Goal: Obtain resource: Download file/media

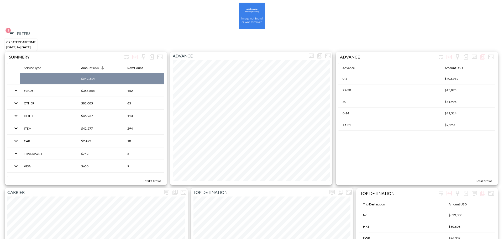
click at [17, 31] on span "1 Filters" at bounding box center [19, 33] width 22 height 7
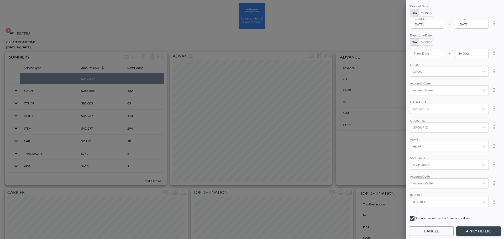
click at [491, 24] on icon "more" at bounding box center [494, 23] width 6 height 6
click at [475, 37] on li "Clear" at bounding box center [474, 35] width 47 height 9
click at [431, 52] on input "From Date" at bounding box center [427, 53] width 34 height 9
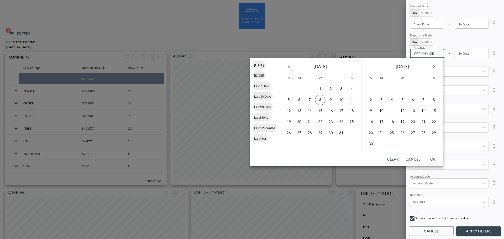
type input "YYYY-MM-DD"
click at [432, 64] on icon "Next month" at bounding box center [434, 66] width 6 height 6
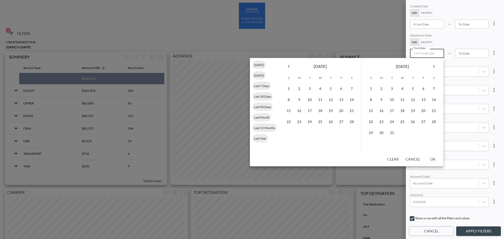
click at [284, 68] on button "Previous month" at bounding box center [288, 66] width 10 height 10
click at [299, 97] on button "5" at bounding box center [299, 100] width 10 height 10
type input "[DATE]"
click at [352, 101] on button "10" at bounding box center [351, 100] width 10 height 10
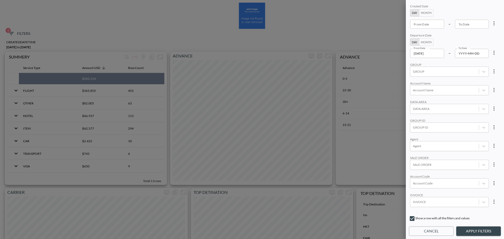
type input "[DATE]"
click at [428, 209] on div "TRIP DEST" at bounding box center [449, 207] width 79 height 10
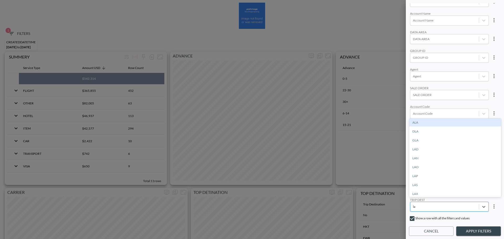
type input "l"
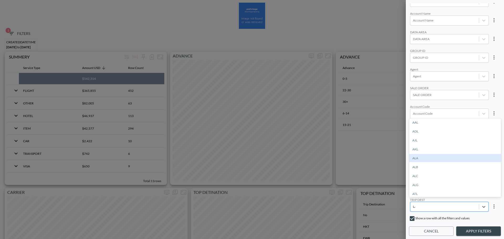
type input "LAS"
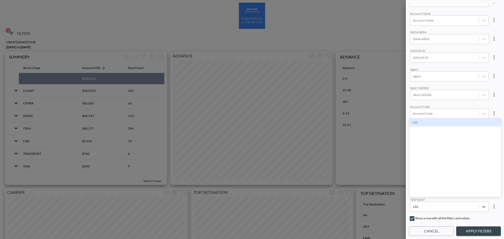
click at [461, 125] on div "LAS" at bounding box center [455, 122] width 92 height 8
click at [462, 232] on button "Apply Filters" at bounding box center [478, 232] width 45 height 10
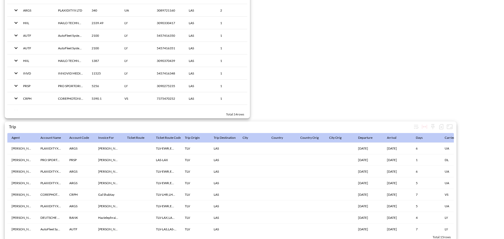
scroll to position [811, 0]
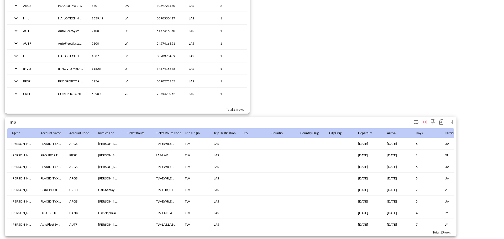
click at [441, 122] on icon "button" at bounding box center [441, 121] width 4 height 5
click at [402, 130] on li "Download CSV ( 15 Rows )" at bounding box center [414, 130] width 62 height 9
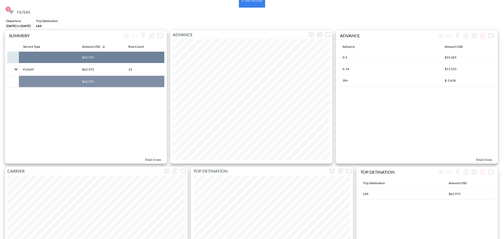
scroll to position [0, 0]
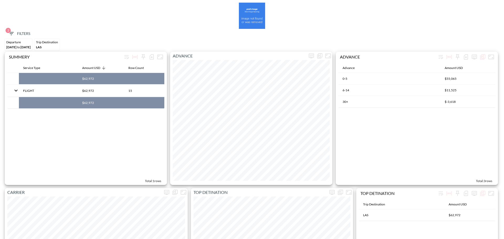
click at [18, 31] on span "2 Filters" at bounding box center [19, 33] width 22 height 7
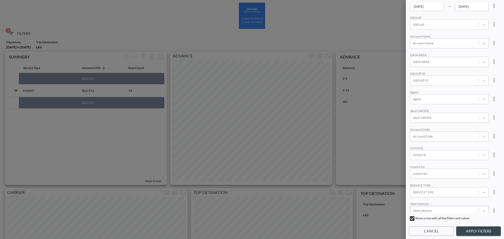
scroll to position [72, 0]
click at [467, 204] on div at bounding box center [444, 206] width 63 height 5
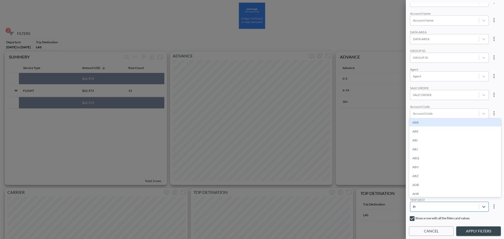
type input "BCN"
click at [422, 123] on div "BCN" at bounding box center [455, 122] width 92 height 8
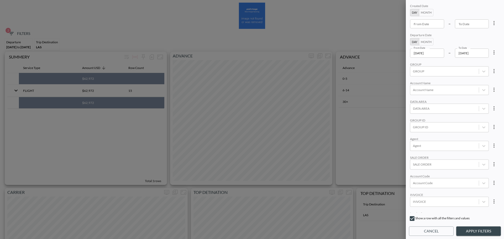
scroll to position [0, 0]
click at [438, 57] on input "[DATE]" at bounding box center [427, 53] width 34 height 9
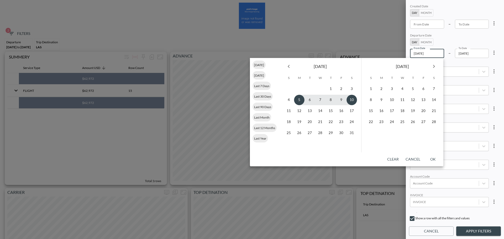
click at [432, 66] on icon "Next month" at bounding box center [434, 66] width 6 height 6
click at [371, 88] on button "1" at bounding box center [371, 89] width 10 height 10
type input "[DATE]"
type input "YYYY-MM-DD"
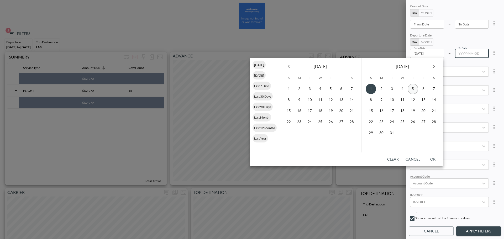
click at [410, 88] on button "5" at bounding box center [413, 89] width 10 height 10
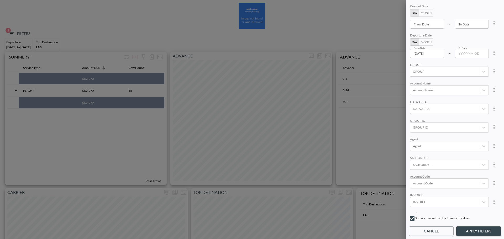
type input "[DATE]"
click at [472, 232] on button "Apply Filters" at bounding box center [478, 232] width 45 height 10
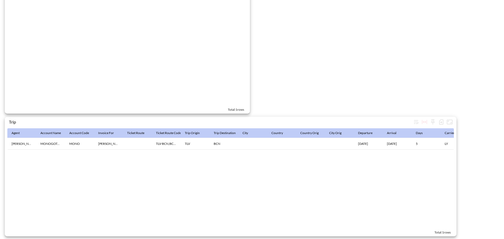
drag, startPoint x: 127, startPoint y: 150, endPoint x: 177, endPoint y: 152, distance: 50.2
click at [177, 152] on div "Agent Account Name Account Code Invoice For Ticket Route Ticket Route Codes Tri…" at bounding box center [230, 178] width 446 height 100
click at [442, 119] on icon "button" at bounding box center [441, 122] width 6 height 6
click at [405, 133] on li "Download CSV ( 1 Row )" at bounding box center [416, 130] width 57 height 9
